Goal: Task Accomplishment & Management: Complete application form

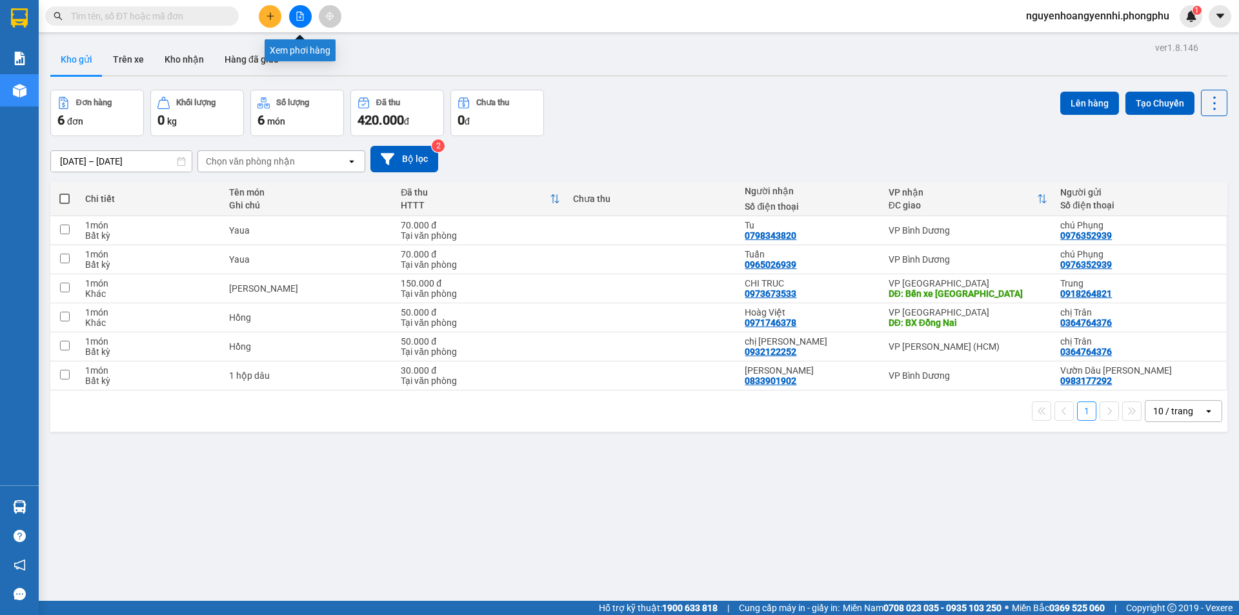
click at [274, 19] on icon "plus" at bounding box center [270, 16] width 9 height 9
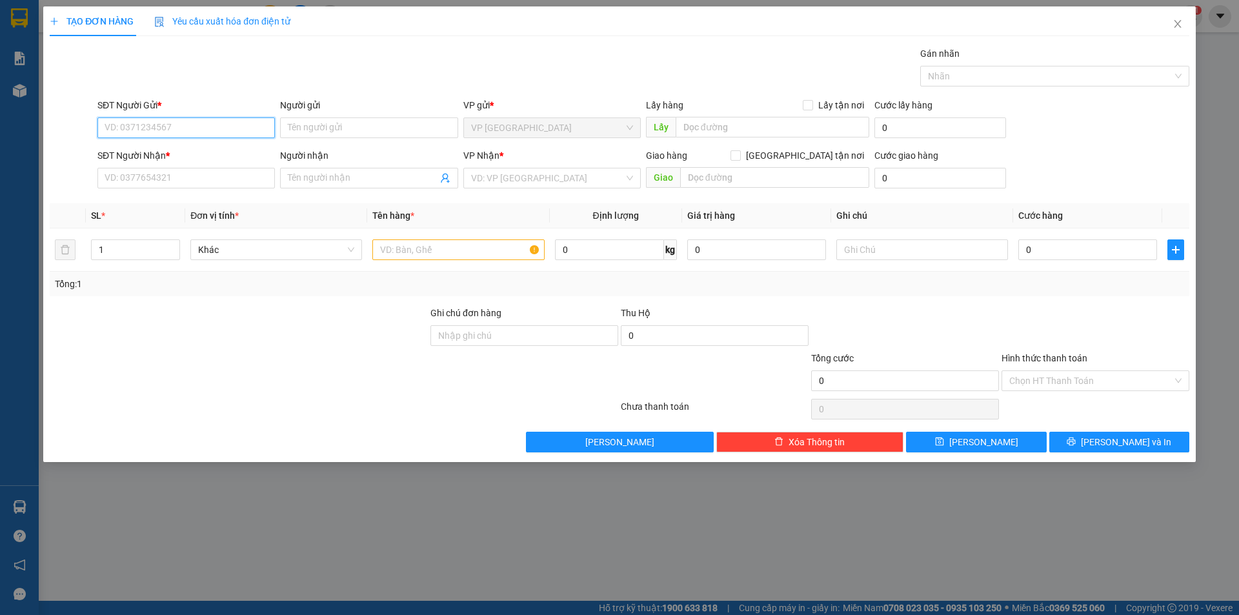
click at [190, 127] on input "SĐT Người Gửi *" at bounding box center [185, 127] width 177 height 21
click at [188, 153] on div "0976352939 - chú Phụng" at bounding box center [186, 153] width 162 height 14
type input "0976352939"
type input "chú Phụng"
type input "0798343820"
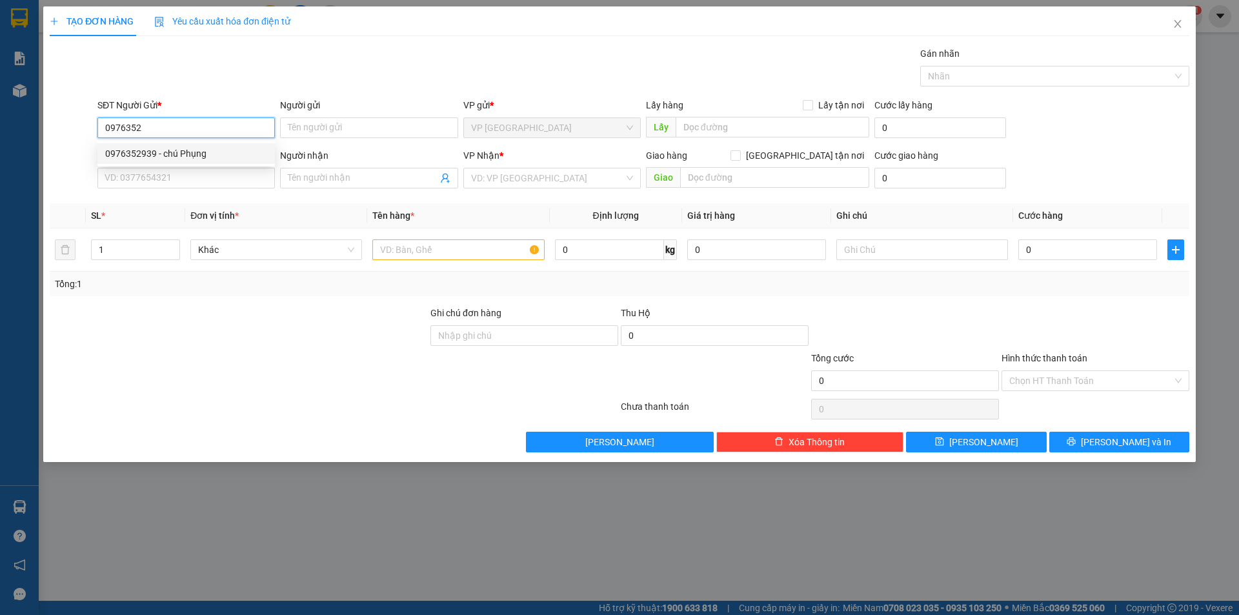
type input "Tu"
type input "70.000"
type input "0976352939"
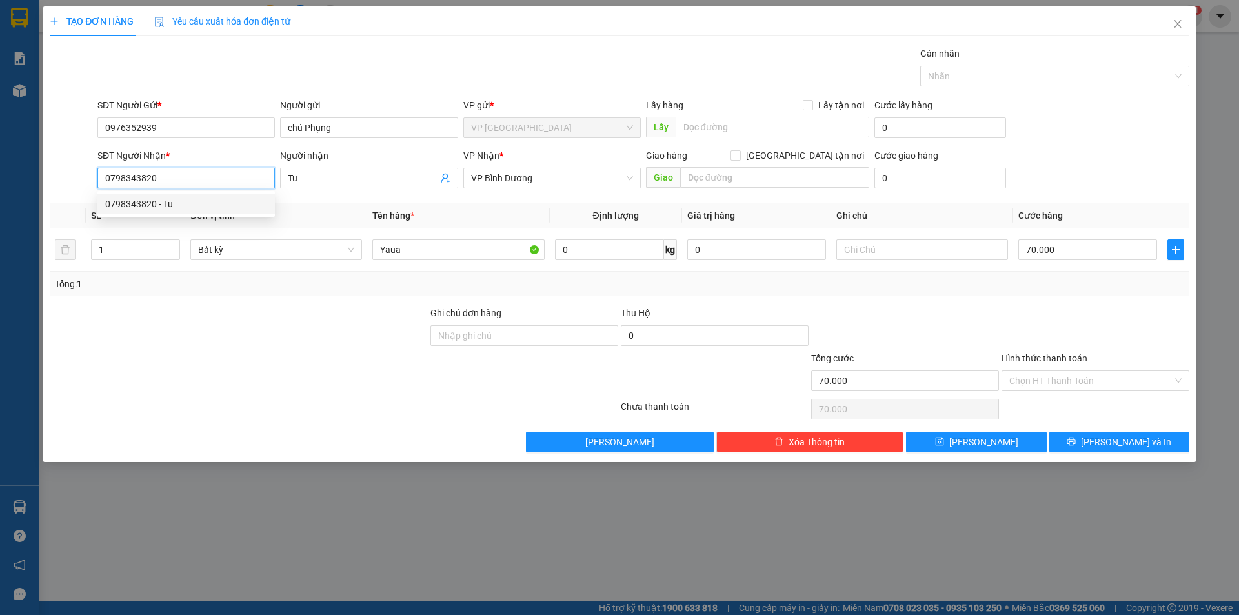
drag, startPoint x: 168, startPoint y: 183, endPoint x: 155, endPoint y: 183, distance: 13.6
click at [155, 183] on input "0798343820" at bounding box center [185, 178] width 177 height 21
drag, startPoint x: 158, startPoint y: 177, endPoint x: 99, endPoint y: 180, distance: 58.8
click at [99, 180] on input "0798343820" at bounding box center [185, 178] width 177 height 21
click at [165, 203] on div "0388321026 - [PERSON_NAME]" at bounding box center [186, 204] width 162 height 14
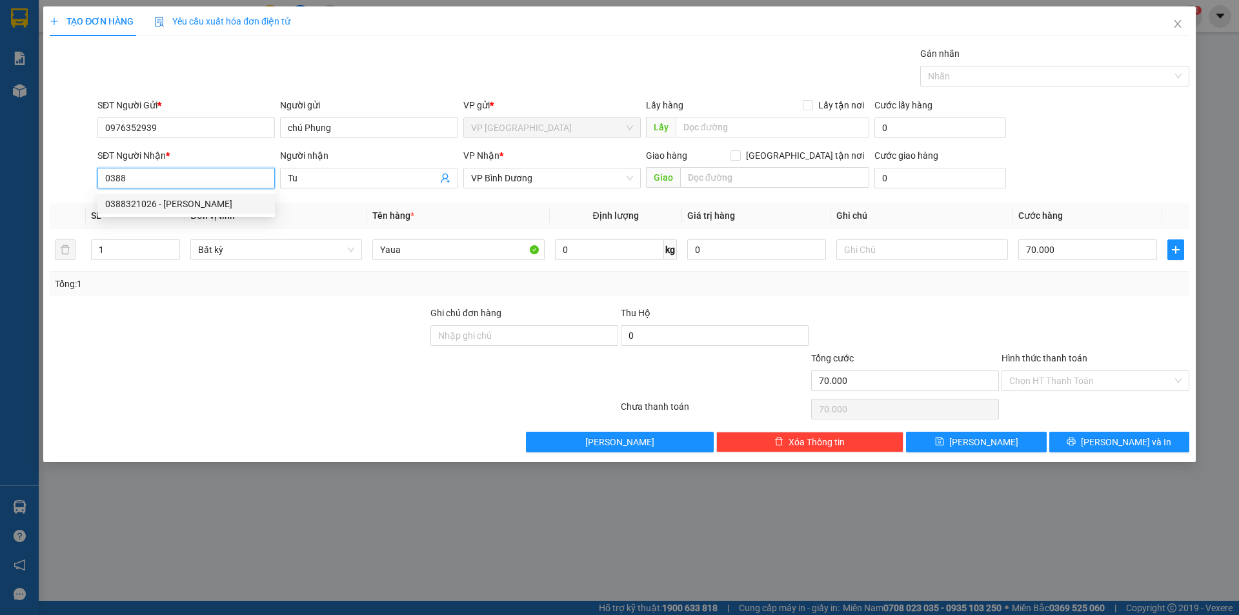
type input "0388321026"
type input "cô [PERSON_NAME]"
click at [1107, 370] on div "Chọn HT Thanh Toán" at bounding box center [1095, 380] width 188 height 21
type input "0388321026"
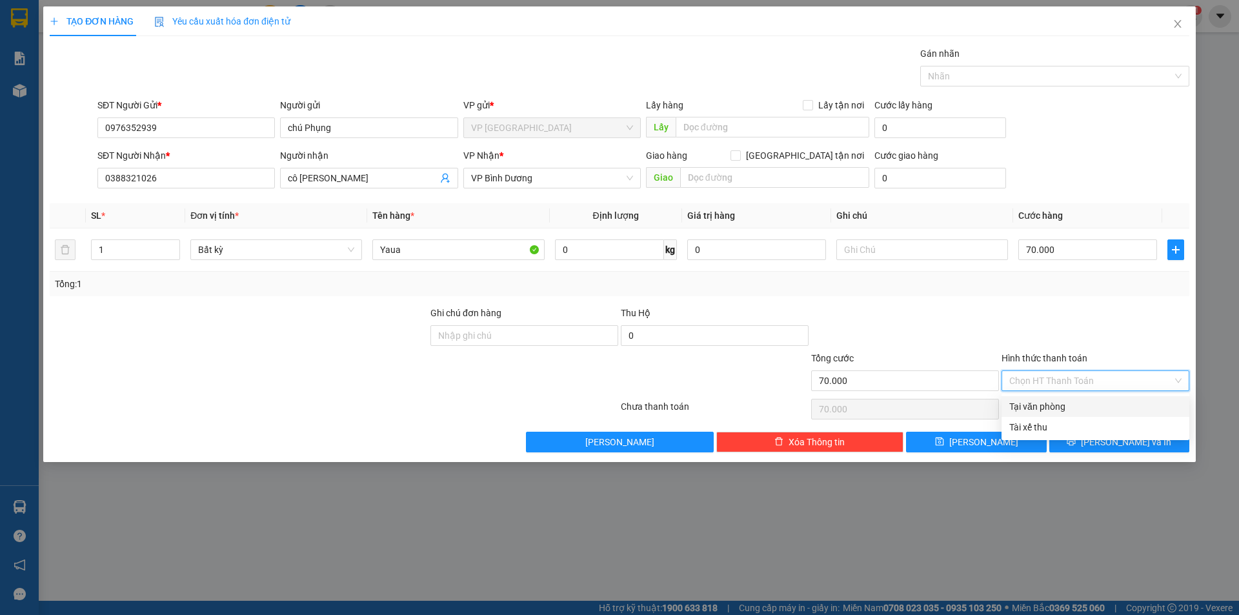
click at [1107, 379] on input "Hình thức thanh toán" at bounding box center [1090, 380] width 163 height 19
click at [1091, 405] on div "Tại văn phòng" at bounding box center [1095, 406] width 172 height 14
type input "0"
click at [1115, 440] on span "[PERSON_NAME] và In" at bounding box center [1126, 442] width 90 height 14
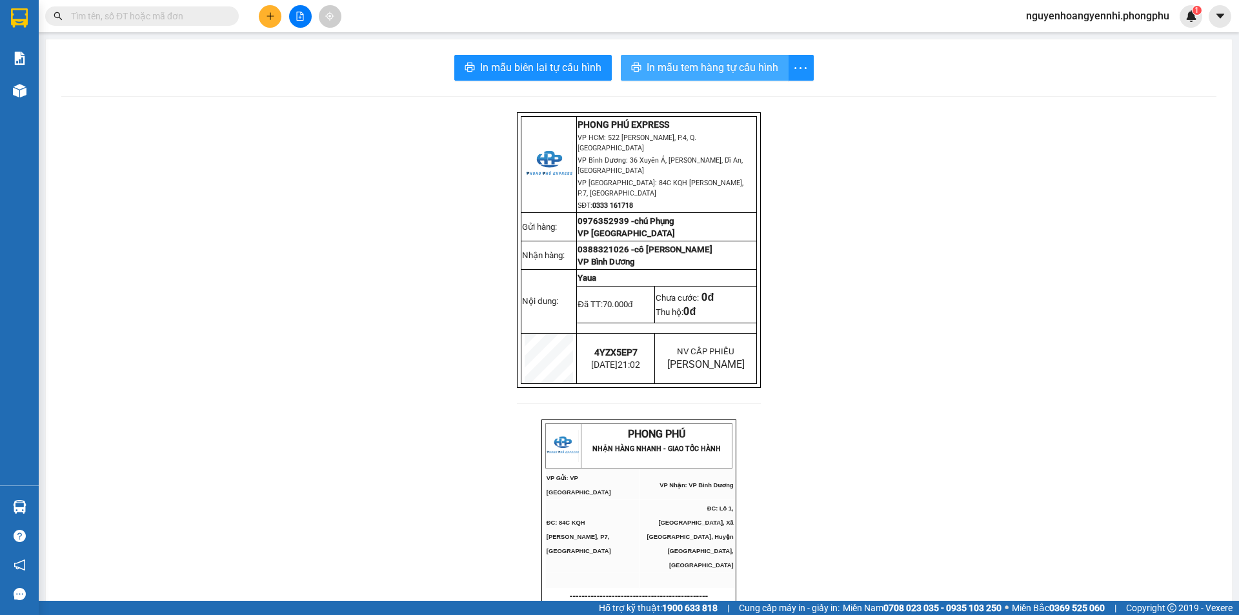
click at [717, 68] on span "In mẫu tem hàng tự cấu hình" at bounding box center [713, 67] width 132 height 16
click at [739, 68] on span "In mẫu tem hàng tự cấu hình" at bounding box center [713, 67] width 132 height 16
click at [713, 67] on span "In mẫu tem hàng tự cấu hình" at bounding box center [713, 67] width 132 height 16
